Goal: Answer question/provide support

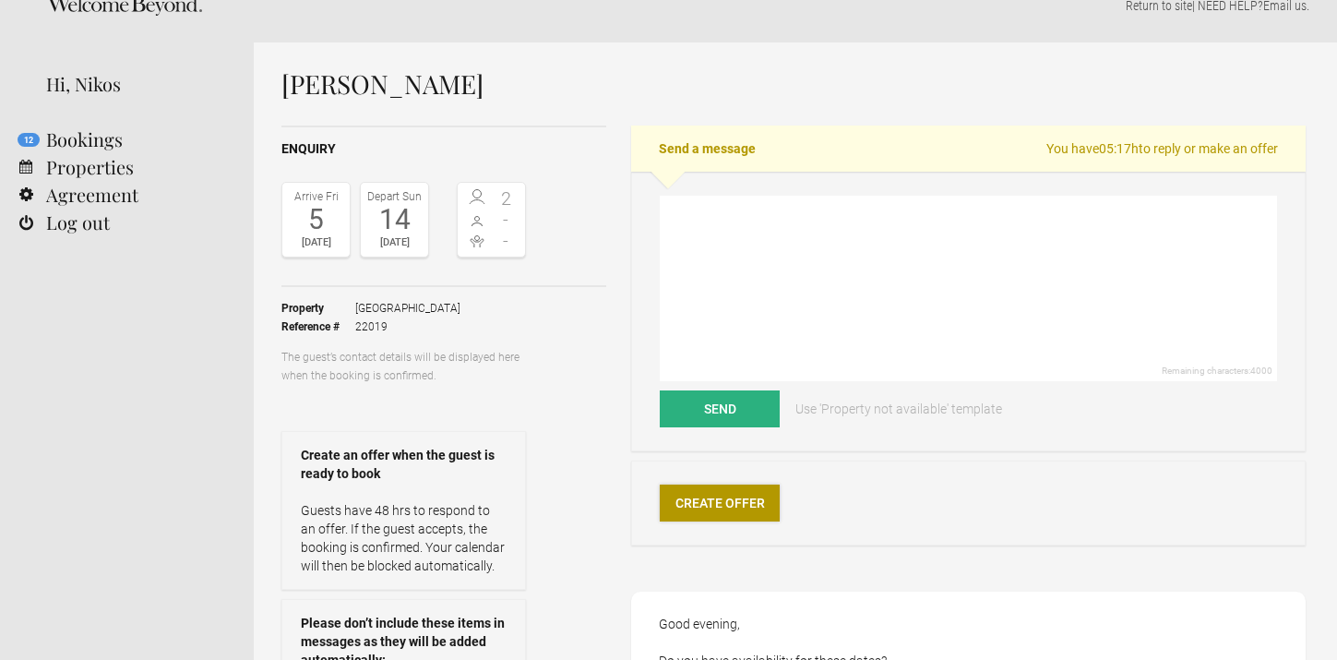
scroll to position [6, 0]
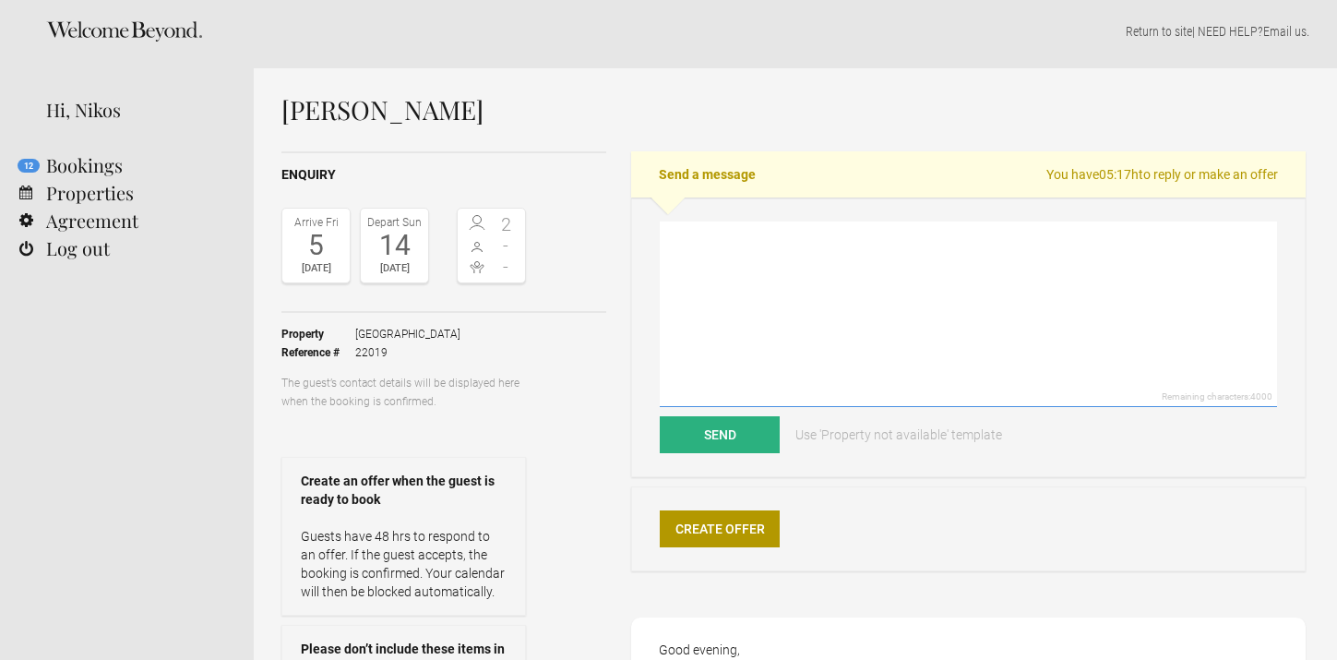
click at [718, 300] on textarea at bounding box center [968, 313] width 617 height 185
paste textarea "Dear Konstantinos, Thank you for your polite request. Sadly, all our units are …"
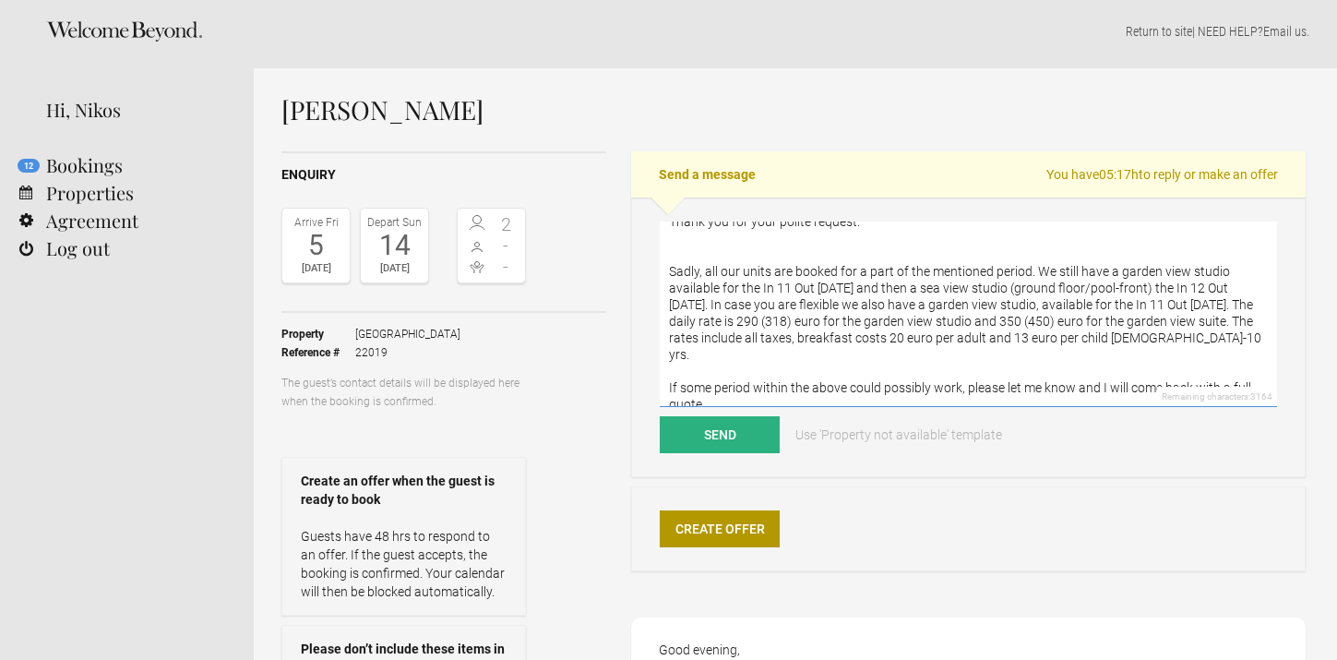
scroll to position [0, 0]
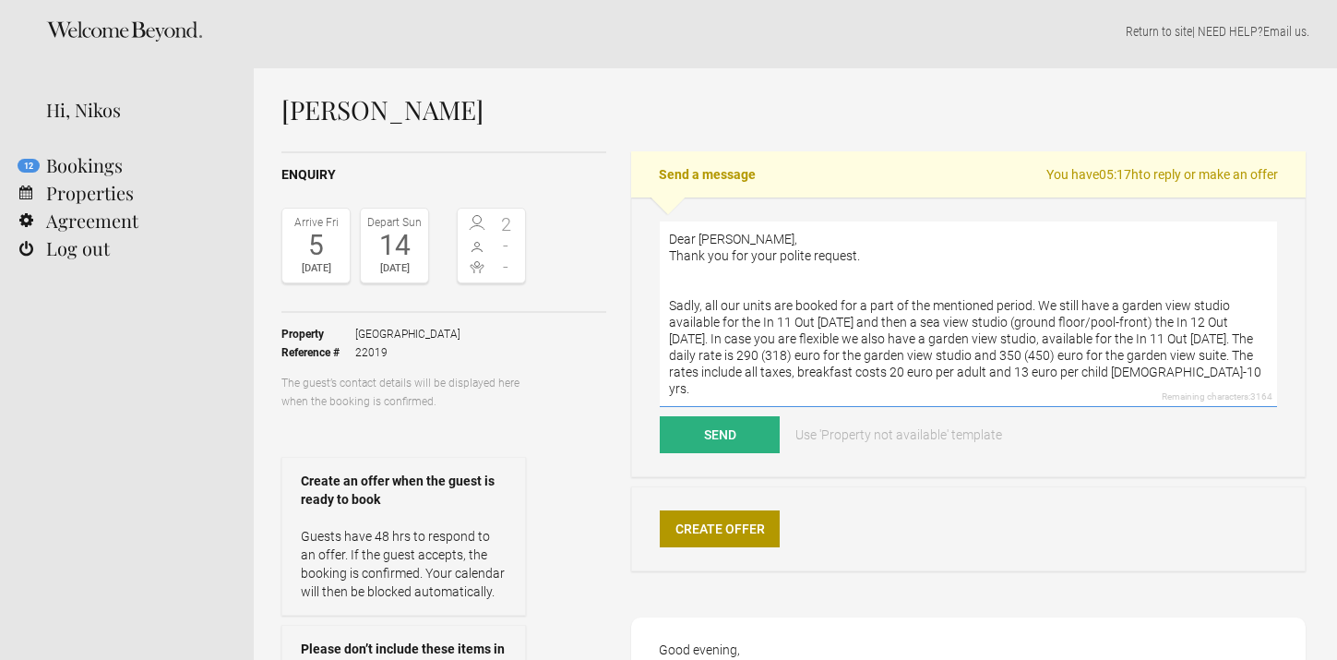
click at [714, 245] on textarea "Dear Konstantinos, Thank you for your polite request. Sadly, all our units are …" at bounding box center [968, 313] width 617 height 185
click at [711, 260] on textarea "Dear Konstantinos, Thank you for your polite request. Sadly, all our units are …" at bounding box center [968, 313] width 617 height 185
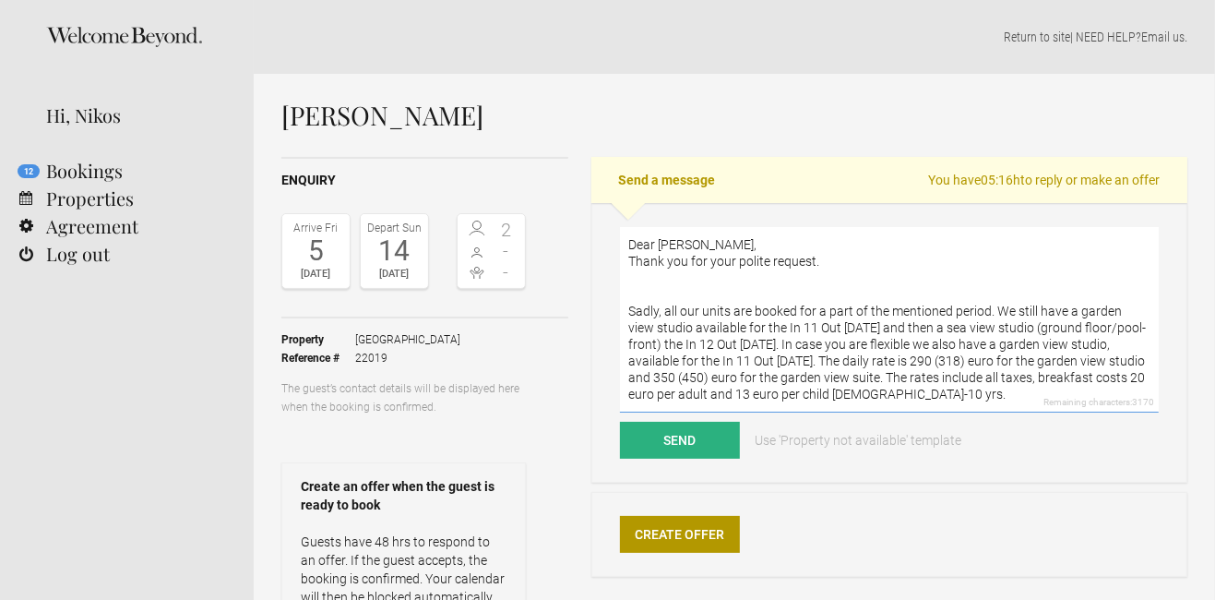
click at [651, 346] on textarea "Dear Samuel, Thank you for your polite request. Sadly, all our units are booked…" at bounding box center [889, 319] width 539 height 185
click at [651, 345] on textarea "Dear Samuel, Thank you for your polite request. Sadly, all our units are booked…" at bounding box center [889, 319] width 539 height 185
click at [774, 347] on textarea "Dear Samuel, Thank you for your polite request. Sadly, all our units are booked…" at bounding box center [889, 319] width 539 height 185
click at [810, 342] on textarea "Dear Samuel, Thank you for your polite request. Sadly, all our units are booked…" at bounding box center [889, 319] width 539 height 185
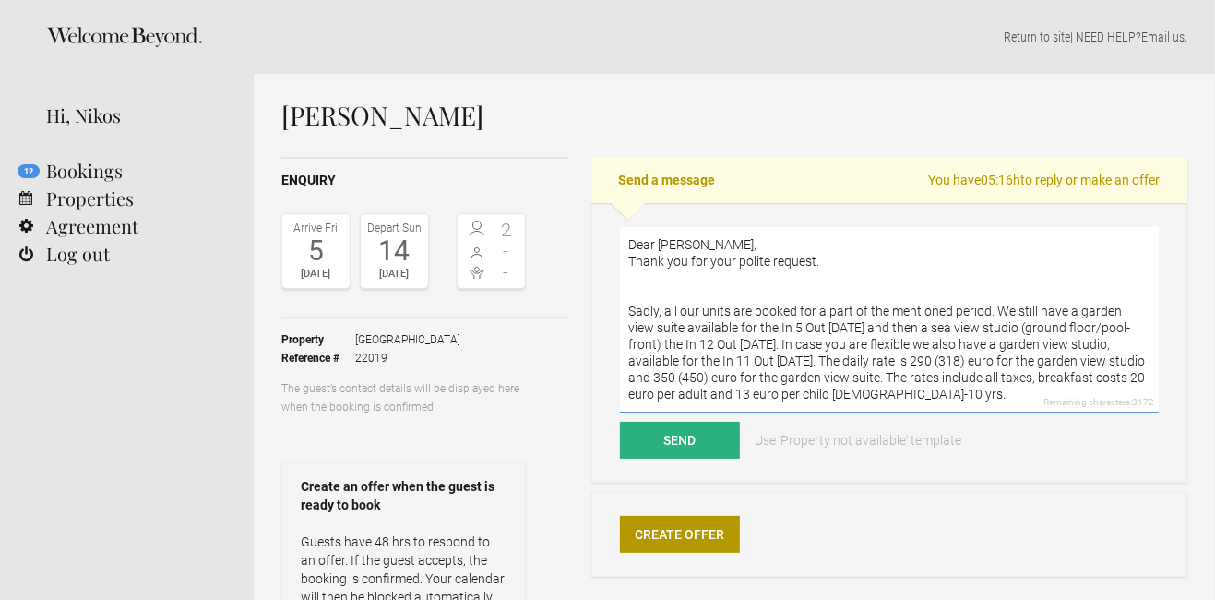
click at [810, 342] on textarea "Dear Samuel, Thank you for your polite request. Sadly, all our units are booked…" at bounding box center [889, 319] width 539 height 185
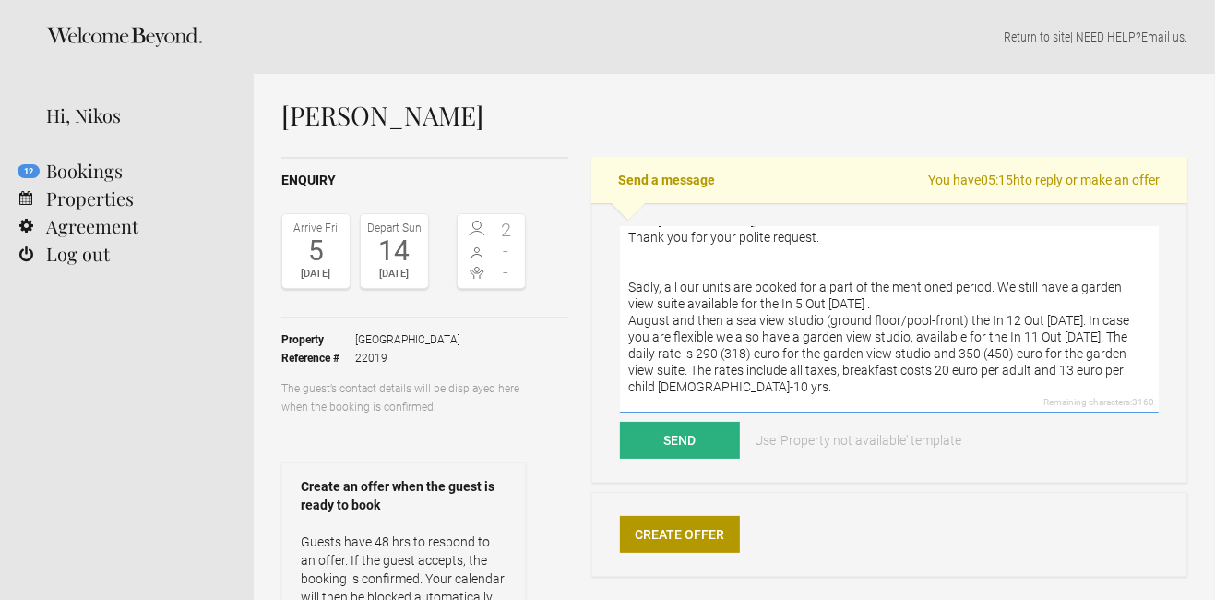
scroll to position [28, 0]
drag, startPoint x: 1122, startPoint y: 347, endPoint x: 624, endPoint y: 338, distance: 498.4
click at [624, 338] on textarea "Dear Samuel, Thank you for your polite request. Sadly, all our units are booked…" at bounding box center [889, 319] width 539 height 185
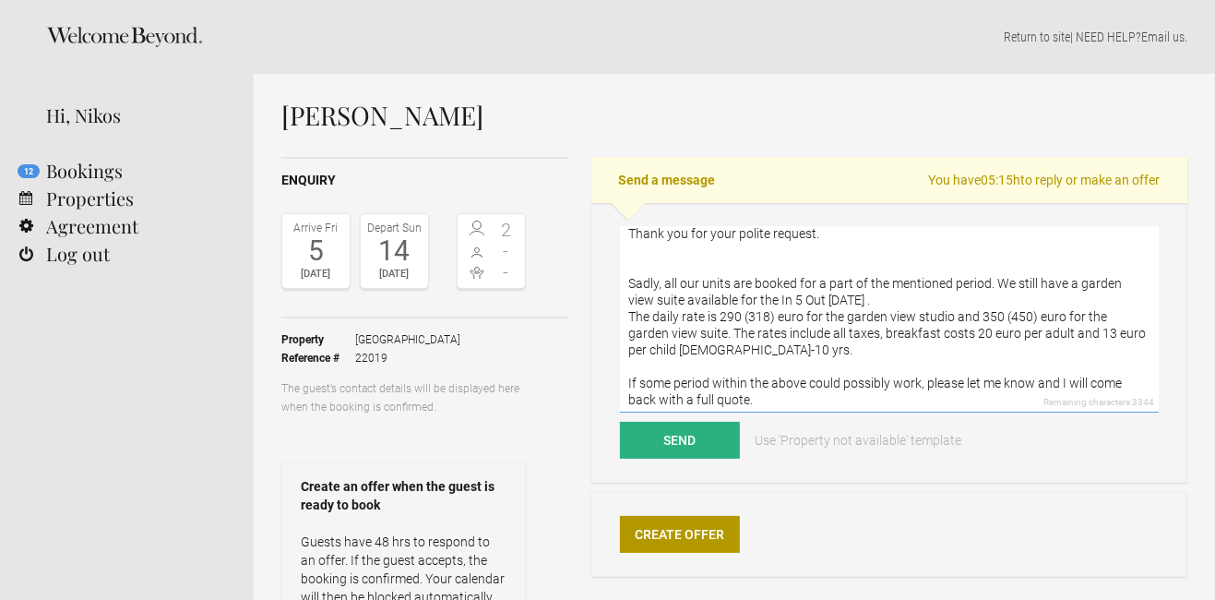
click at [732, 337] on textarea "Dear Samuel, Thank you for your polite request. Sadly, all our units are booked…" at bounding box center [889, 319] width 539 height 185
drag, startPoint x: 772, startPoint y: 334, endPoint x: 662, endPoint y: 352, distance: 112.1
click at [662, 352] on textarea "Dear Samuel, Thank you for your polite request. Sadly, all our units are booked…" at bounding box center [889, 319] width 539 height 185
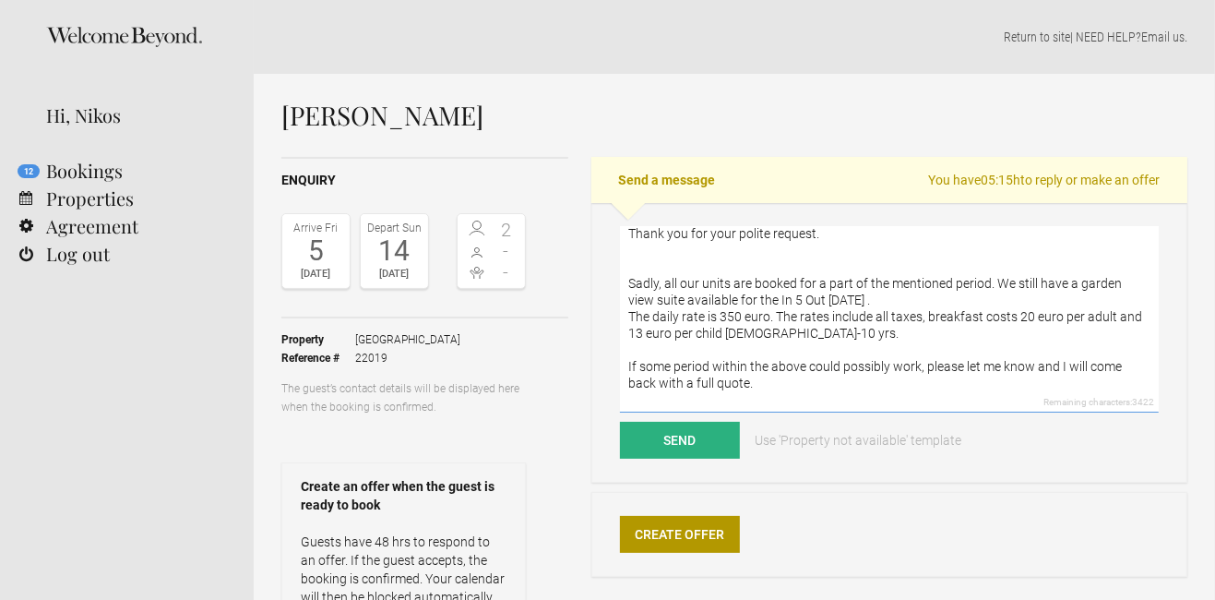
click at [830, 330] on textarea "Dear Samuel, Thank you for your polite request. Sadly, all our units are booked…" at bounding box center [889, 319] width 539 height 185
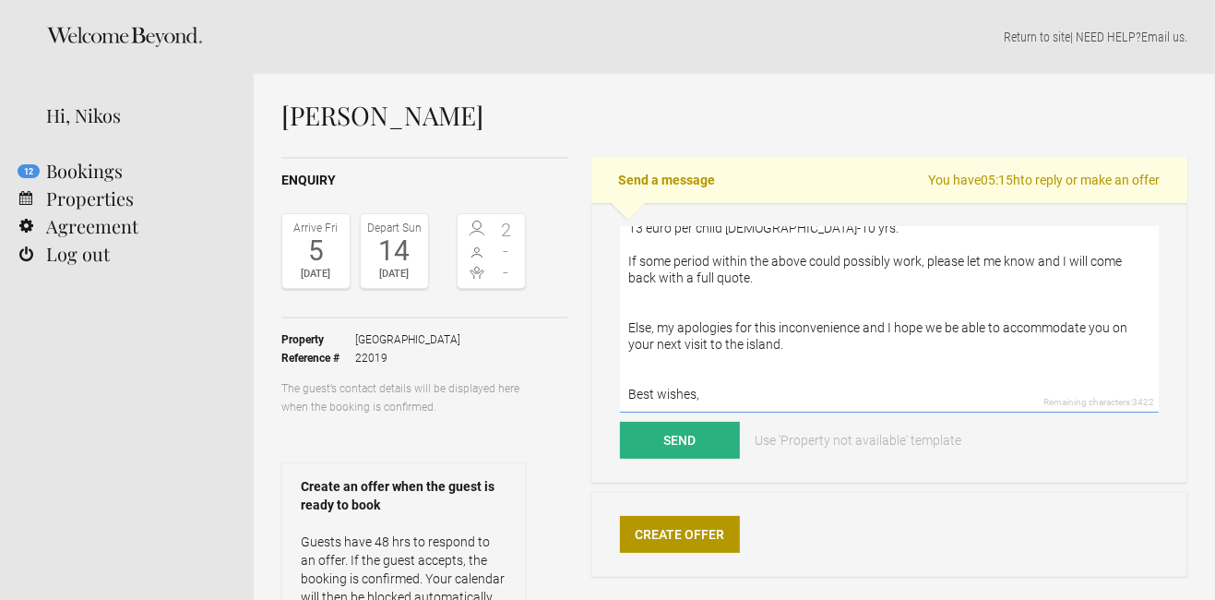
scroll to position [137, 0]
click at [729, 359] on textarea "Dear Samuel, Thank you for your polite request. Sadly, all our units are booked…" at bounding box center [889, 319] width 539 height 185
click at [729, 353] on textarea "Dear Samuel, Thank you for your polite request. Sadly, all our units are booked…" at bounding box center [889, 319] width 539 height 185
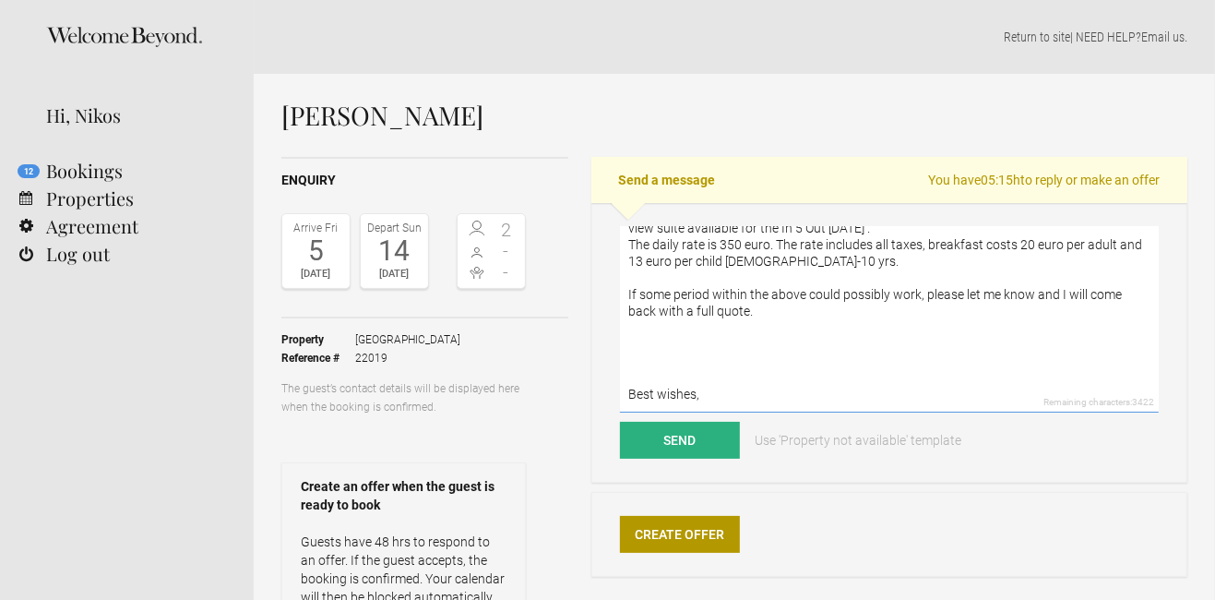
click at [729, 353] on textarea "Dear Samuel, Thank you for your polite request. Sadly, all our units are booked…" at bounding box center [889, 319] width 539 height 185
click at [711, 384] on textarea "Dear Samuel, Thank you for your polite request. Sadly, all our units are booked…" at bounding box center [889, 319] width 539 height 185
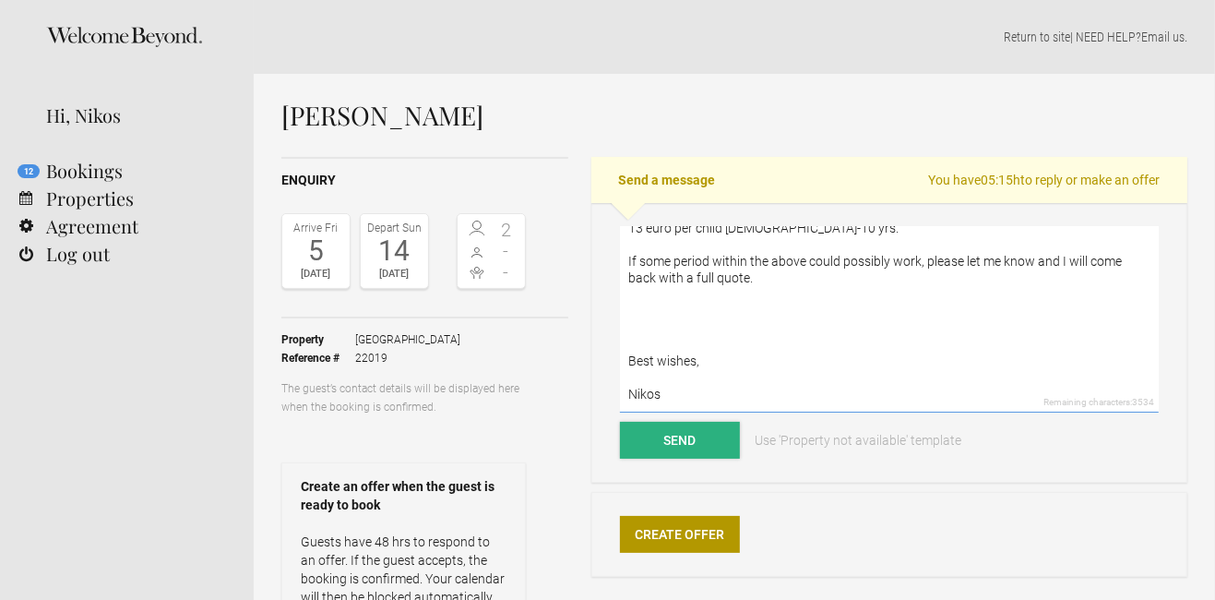
type textarea "Dear Samuel, Thank you for your polite request. Sadly, all our units are booked…"
click at [680, 446] on button "Send" at bounding box center [680, 440] width 120 height 37
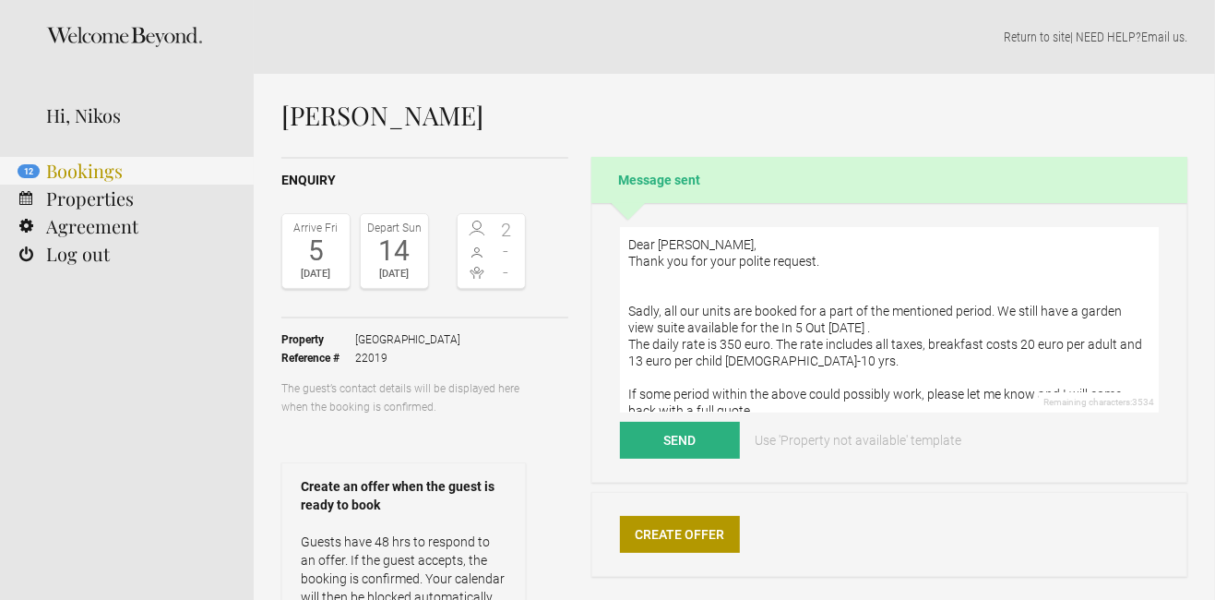
click at [85, 166] on link "12 Bookings" at bounding box center [127, 171] width 254 height 28
